Goal: Find specific page/section

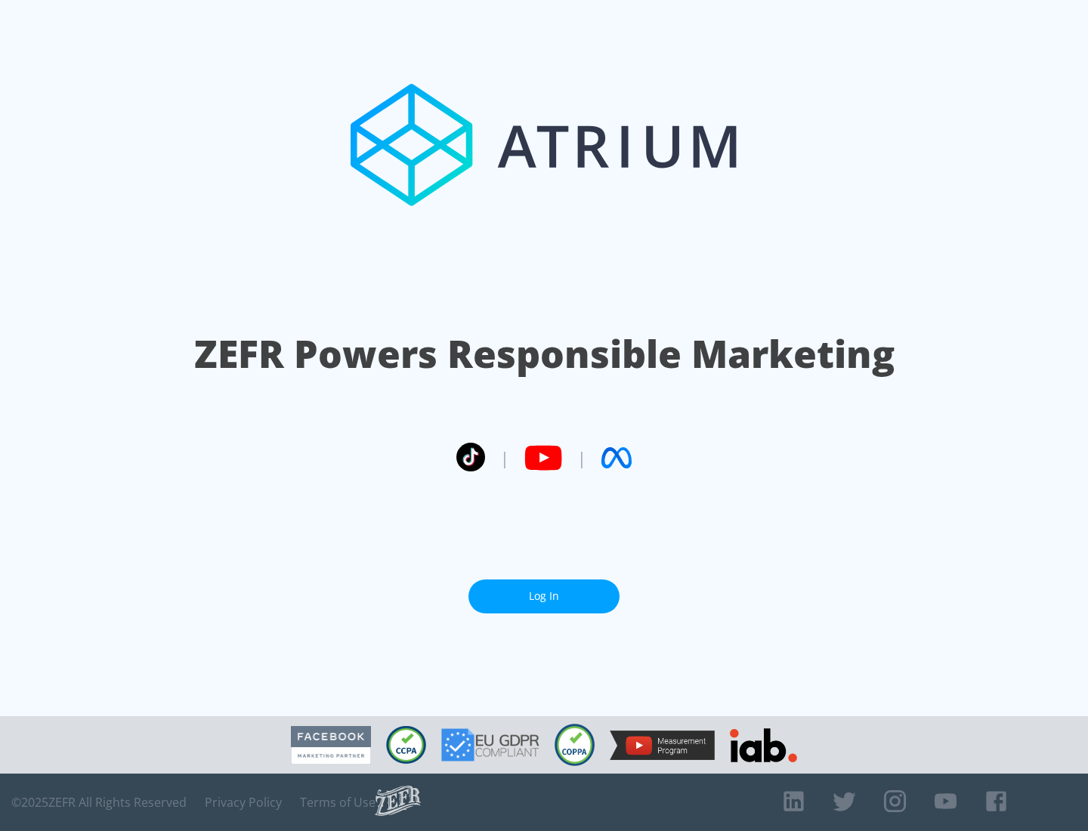
click at [544, 590] on link "Log In" at bounding box center [543, 596] width 151 height 34
